Goal: Information Seeking & Learning: Learn about a topic

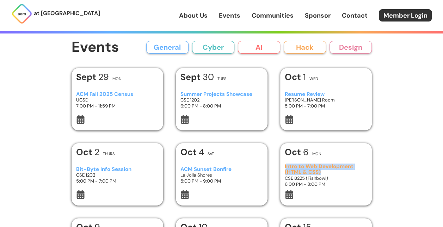
drag, startPoint x: 326, startPoint y: 173, endPoint x: 285, endPoint y: 166, distance: 41.4
click at [285, 166] on h3 "Intro to Web Development (HTML & CSS)" at bounding box center [326, 170] width 82 height 12
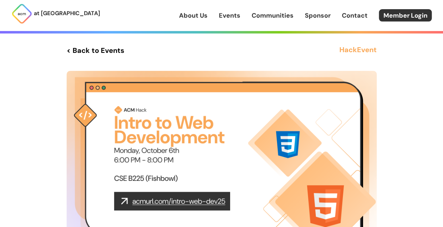
click at [285, 166] on div "[DATE] Mon CSE B225 (Fishbowl) Intro to Web Development (HTML & CSS) 6:00 PM - …" at bounding box center [222, 222] width 310 height 302
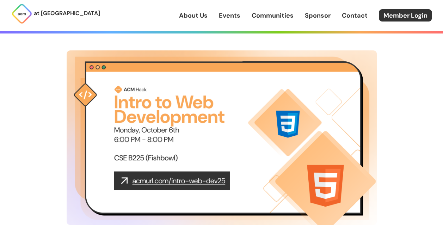
scroll to position [20, 0]
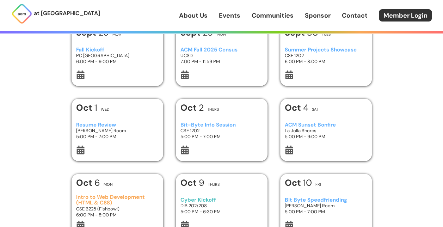
scroll to position [46, 0]
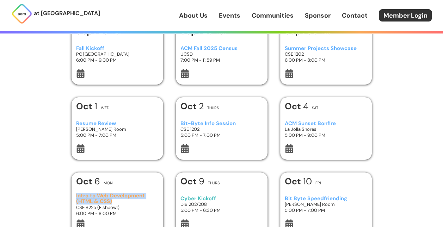
drag, startPoint x: 123, startPoint y: 199, endPoint x: 75, endPoint y: 193, distance: 47.9
click at [75, 193] on div "[DATE] Mon Intro to Web Development (HTML & CSS) CSE B225 (Fishbowl) 6:00 PM - …" at bounding box center [118, 203] width 92 height 62
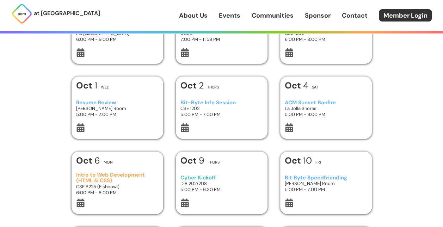
scroll to position [67, 0]
